Goal: Find specific page/section: Find specific page/section

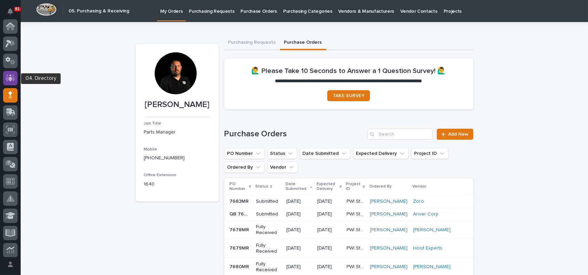
click at [5, 77] on div at bounding box center [10, 78] width 14 height 14
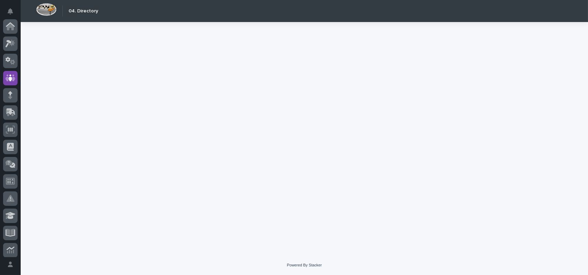
scroll to position [52, 0]
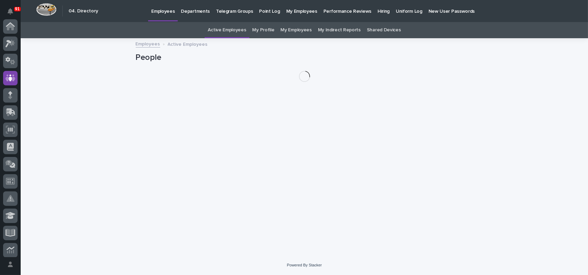
scroll to position [52, 0]
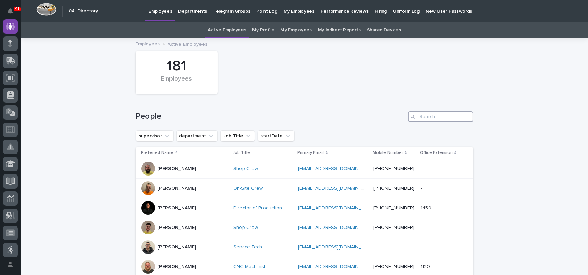
click at [435, 116] on input "Search" at bounding box center [440, 116] width 65 height 11
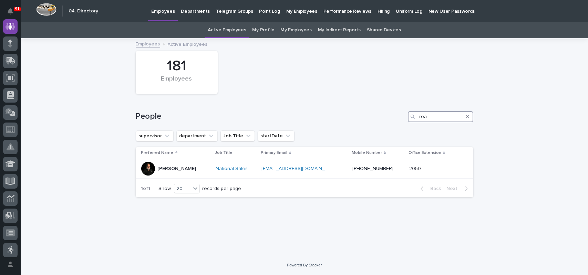
type input "roa"
